Goal: Information Seeking & Learning: Learn about a topic

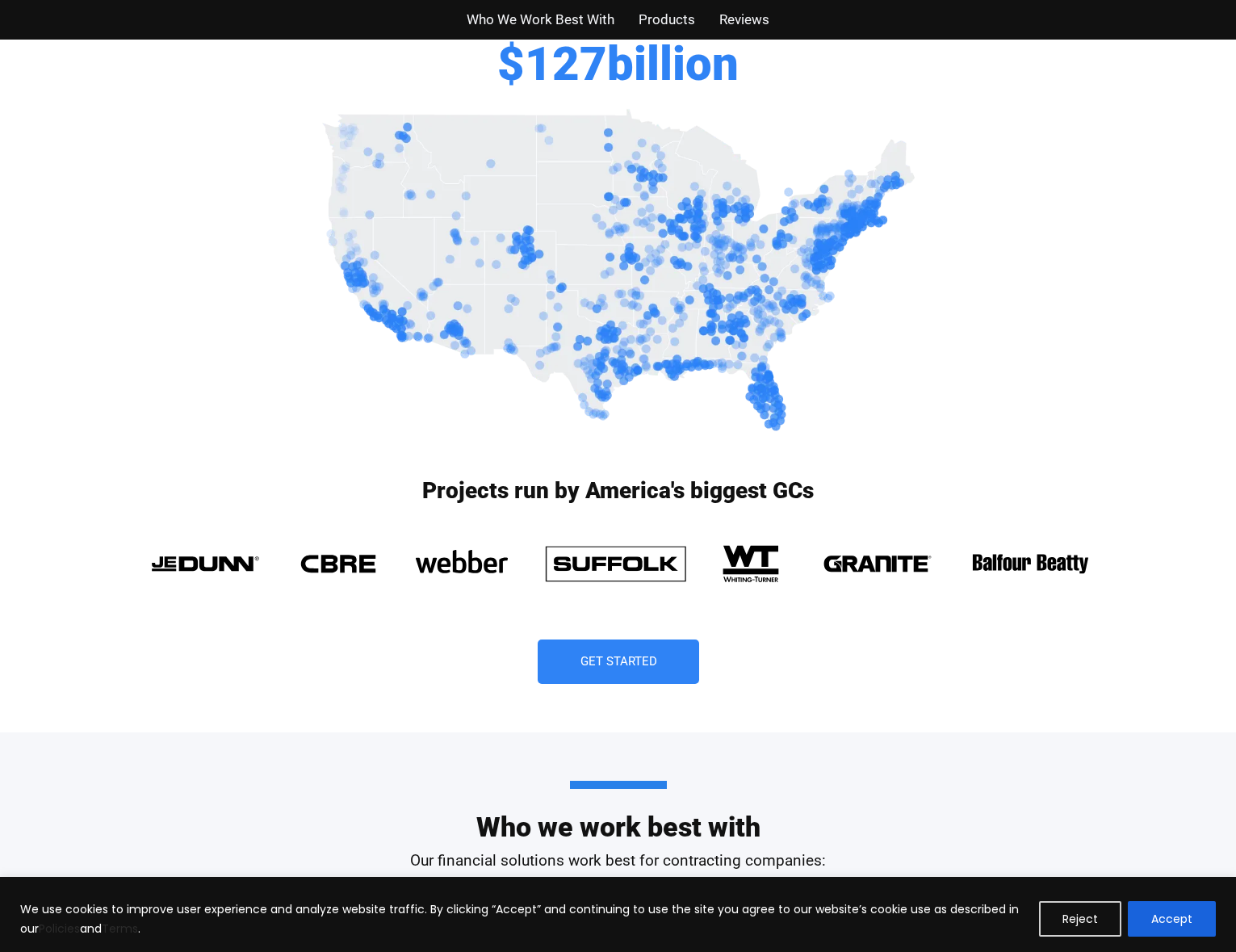
scroll to position [646, 0]
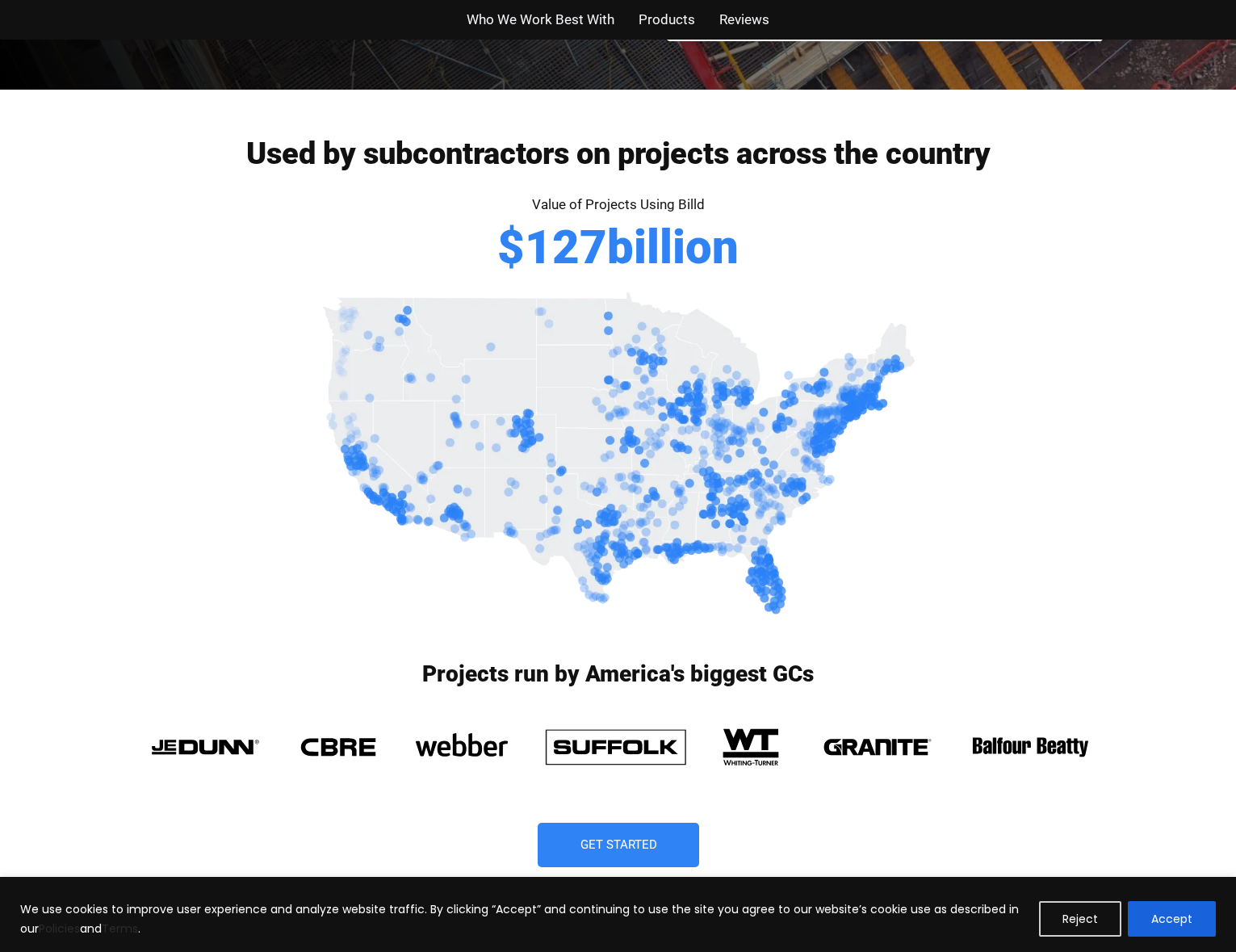
click at [680, 22] on span "Products" at bounding box center [667, 19] width 57 height 24
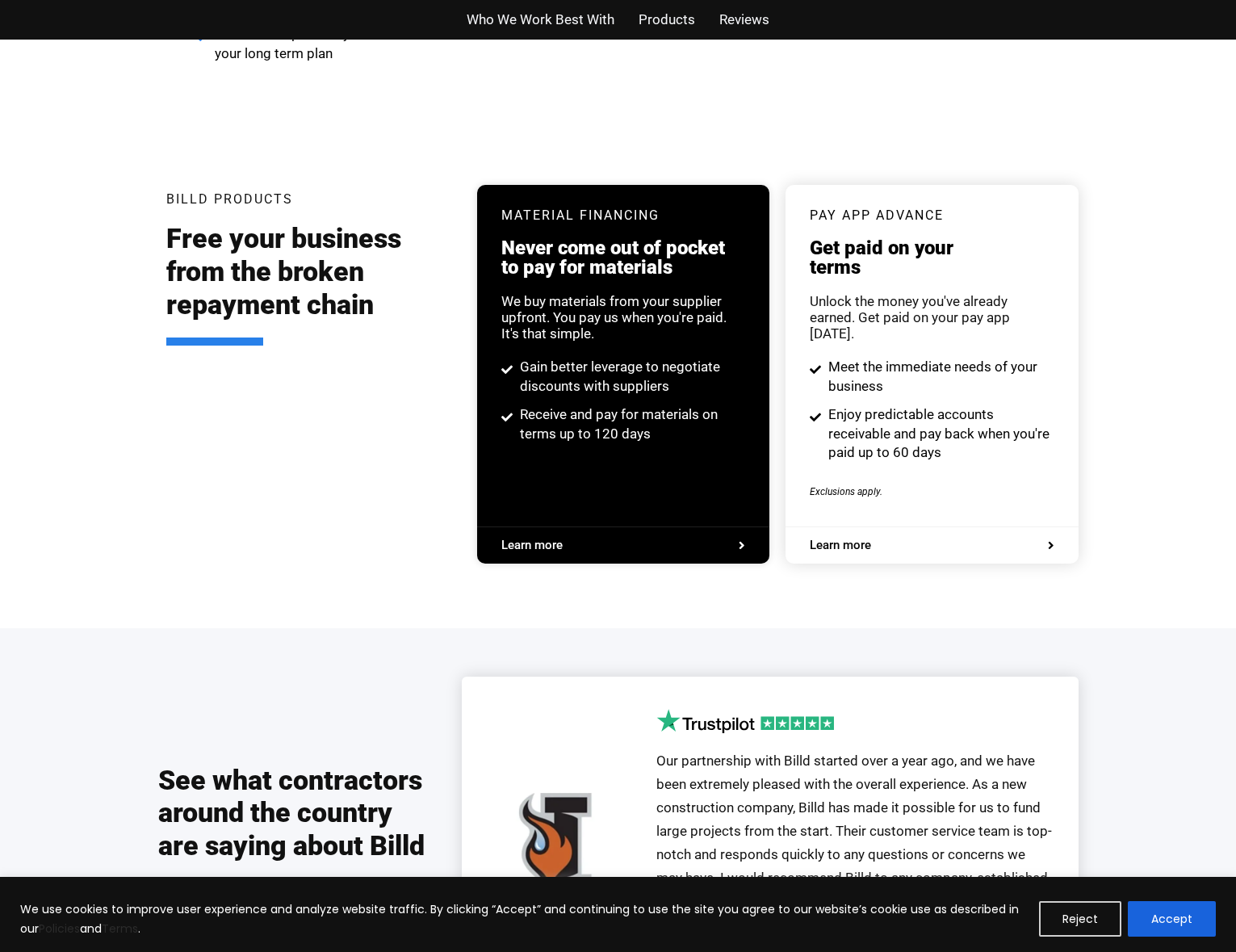
scroll to position [3078, 0]
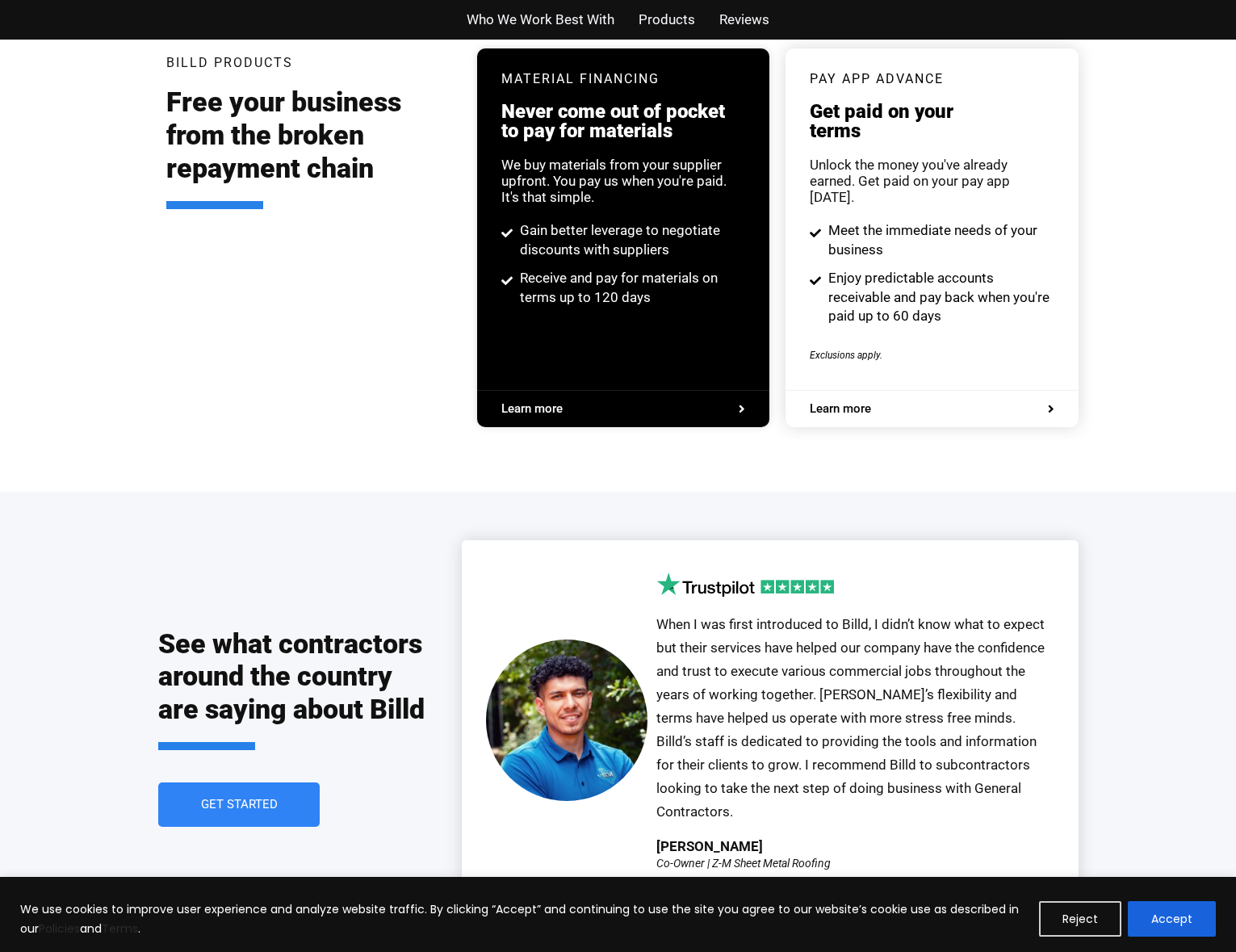
click at [1174, 922] on button "Accept" at bounding box center [1171, 919] width 88 height 36
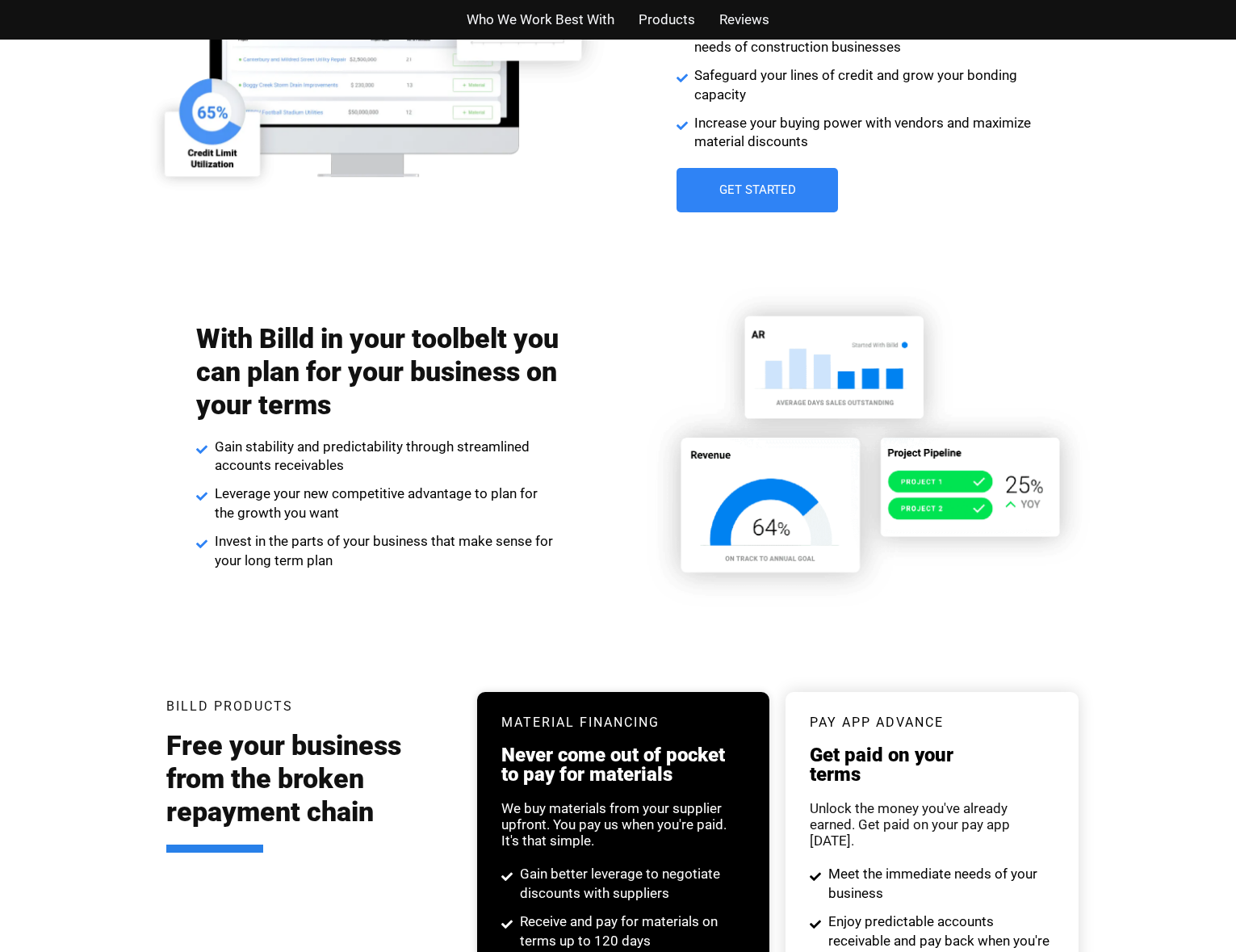
scroll to position [2432, 0]
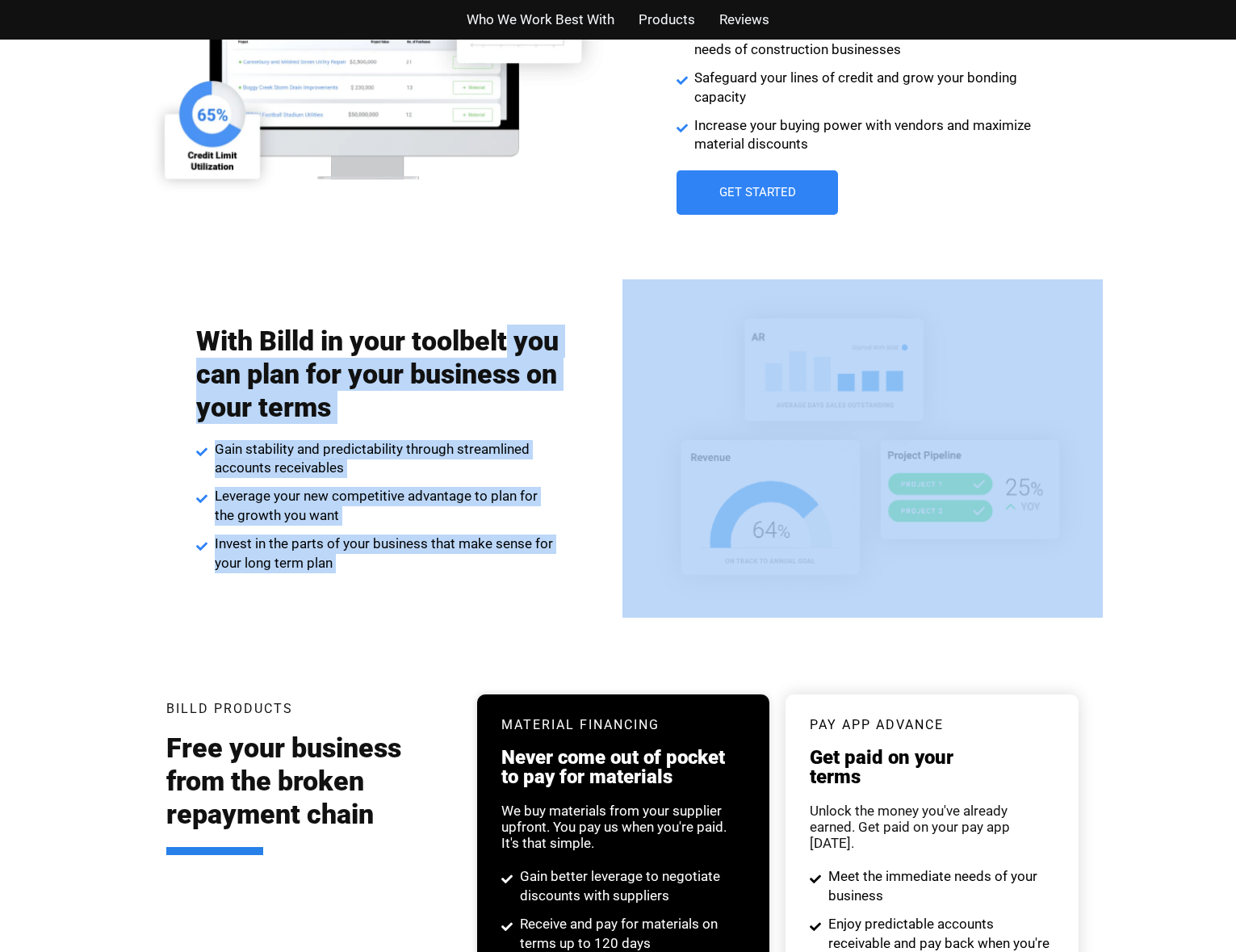
drag, startPoint x: 530, startPoint y: 291, endPoint x: 969, endPoint y: 587, distance: 529.5
click at [969, 587] on div "With Billd in your toolbelt you can plan for your business on your terms Gain s…" at bounding box center [619, 448] width 969 height 395
click at [403, 432] on div "With Billd in your toolbelt you can plan for your business on your terms Gain s…" at bounding box center [377, 448] width 363 height 264
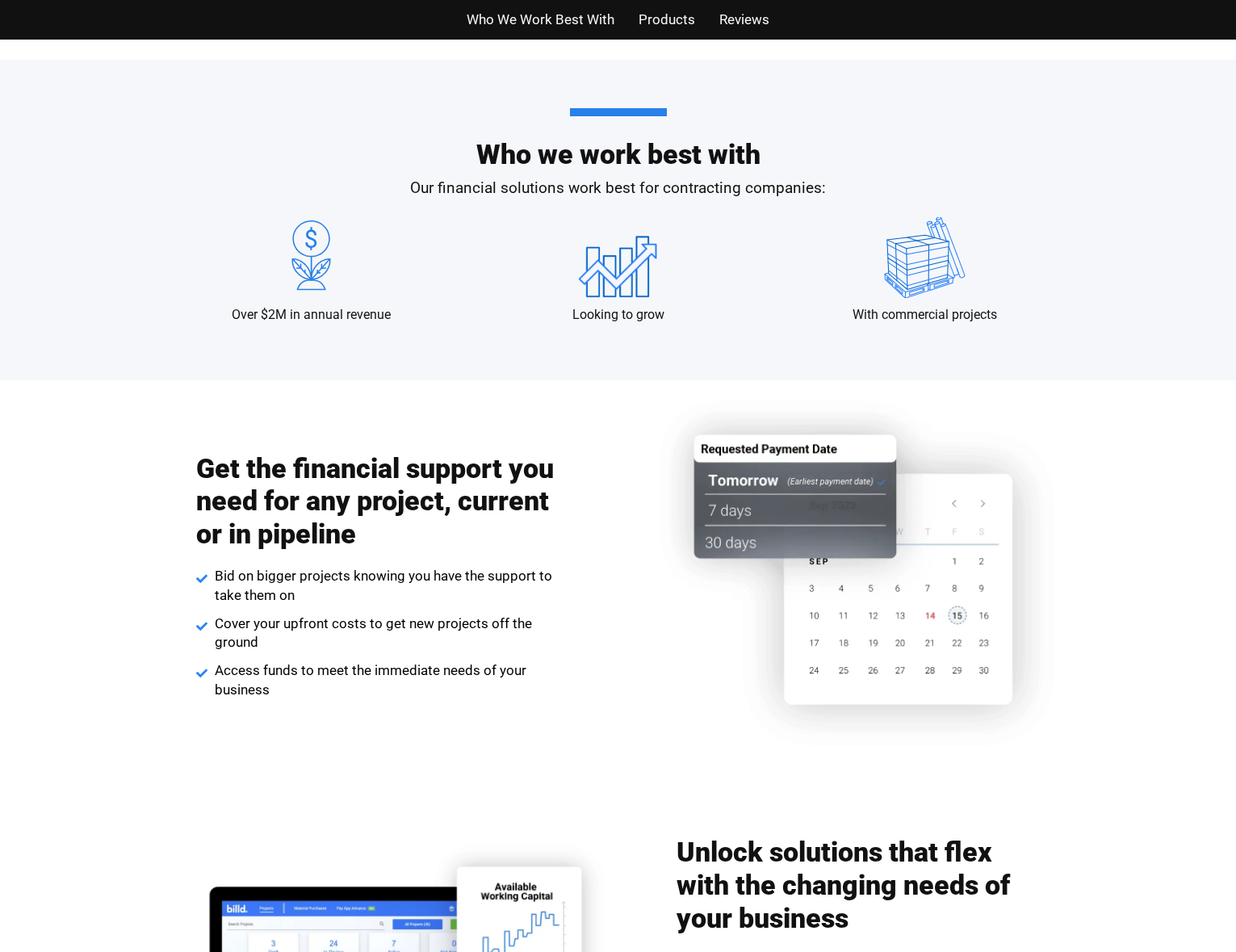
scroll to position [1463, 0]
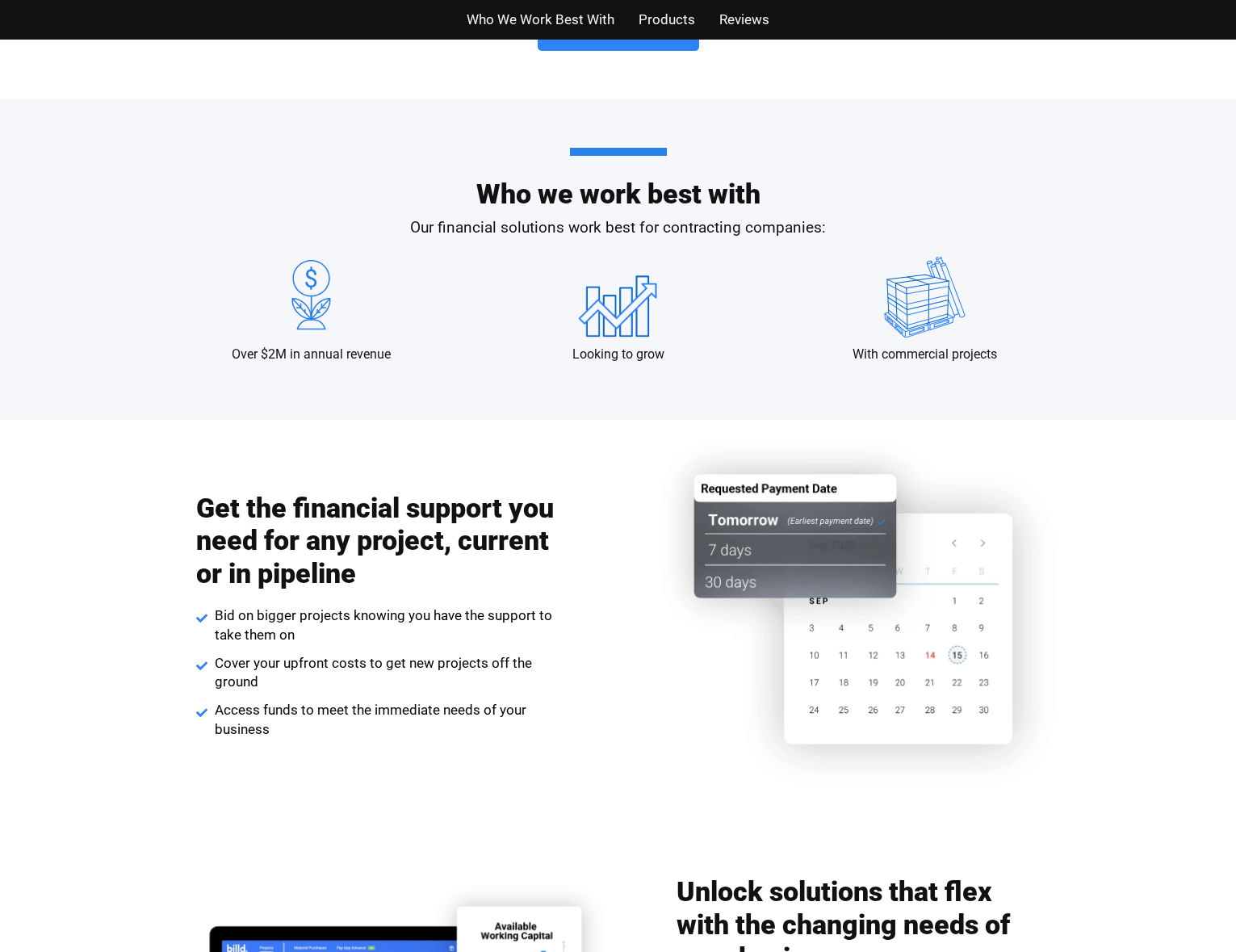
click at [681, 24] on span "Products" at bounding box center [667, 19] width 57 height 24
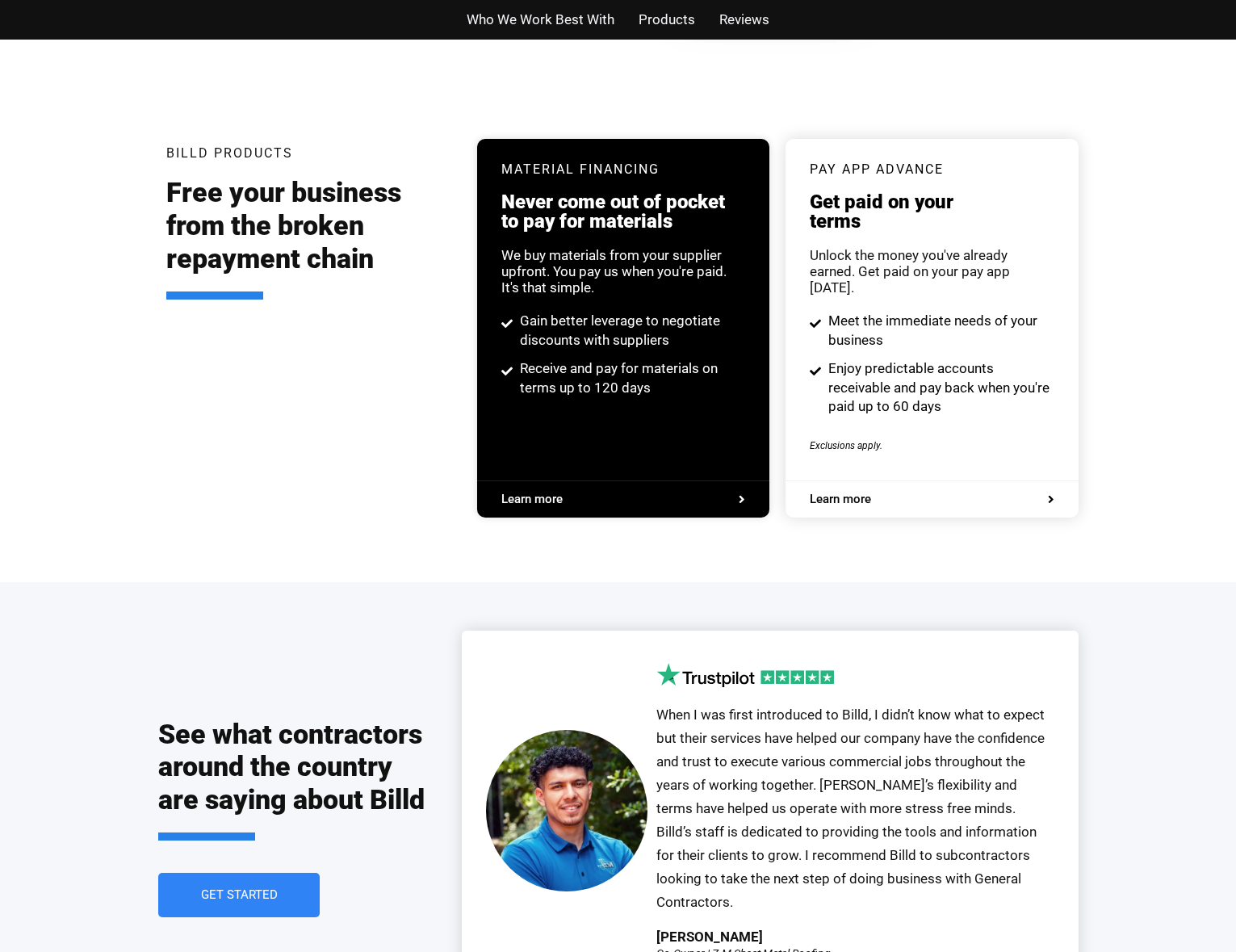
scroll to position [3078, 0]
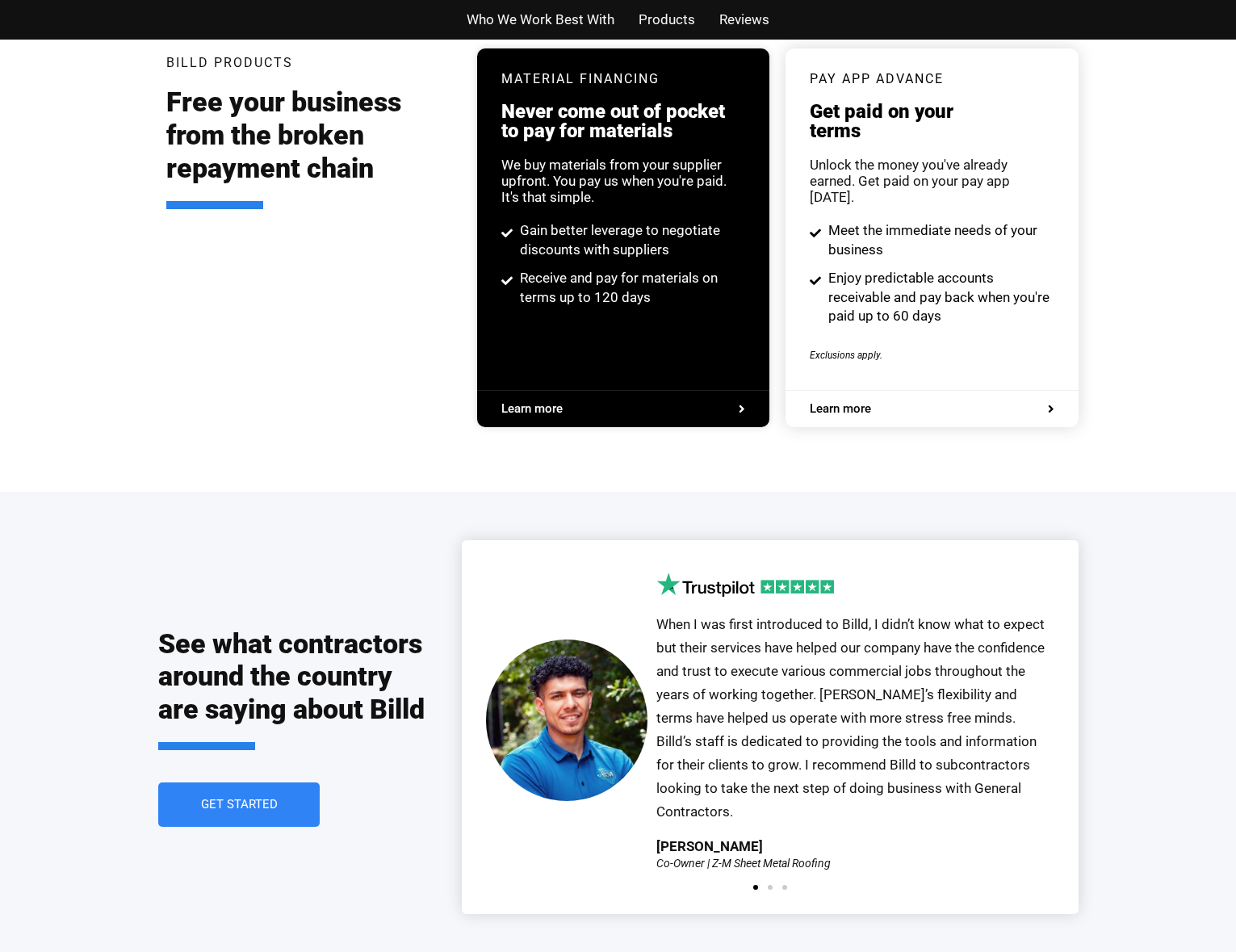
click at [761, 26] on span "Reviews" at bounding box center [744, 19] width 50 height 24
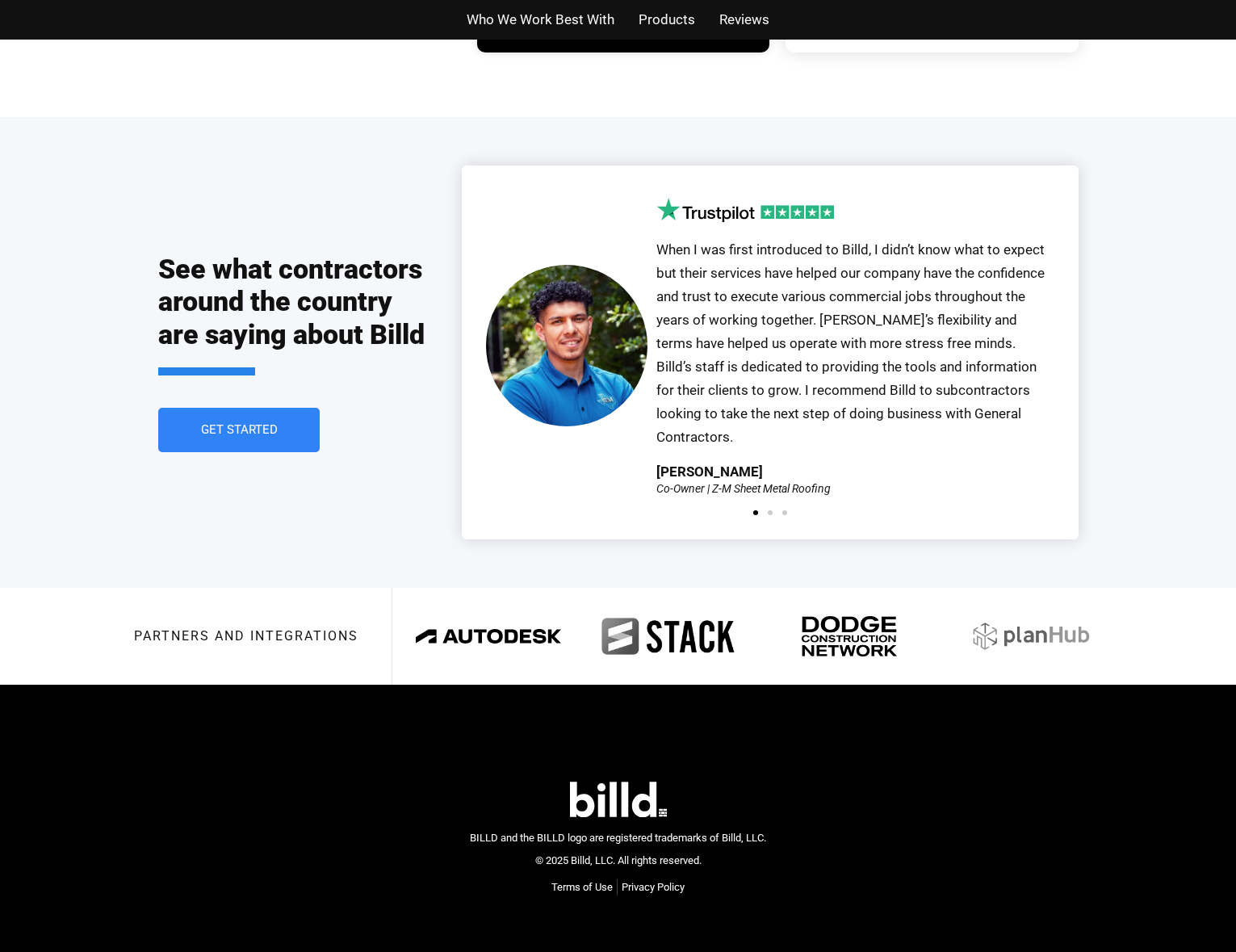
scroll to position [3454, 0]
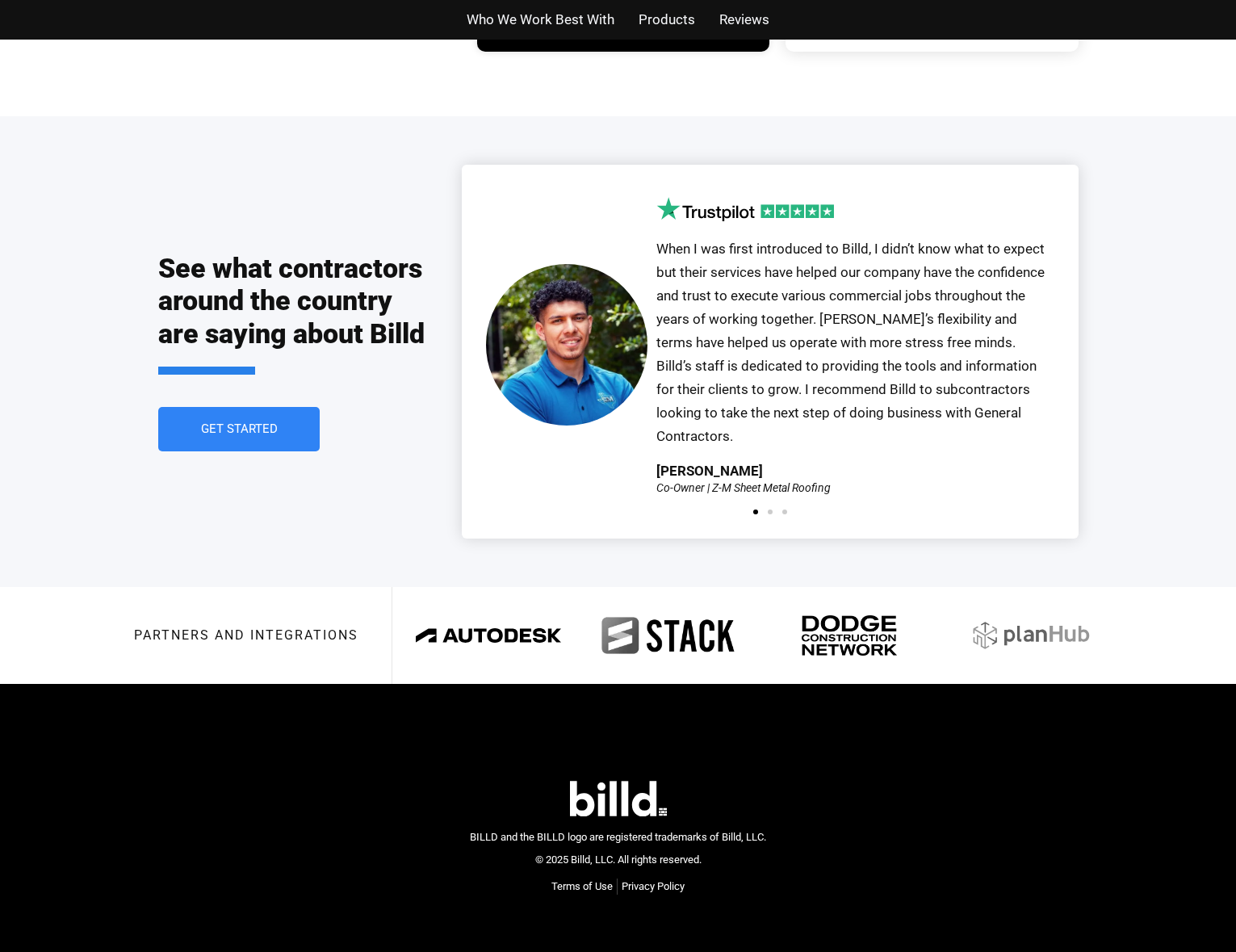
click at [608, 781] on img at bounding box center [618, 799] width 97 height 36
